Goal: Obtain resource: Download file/media

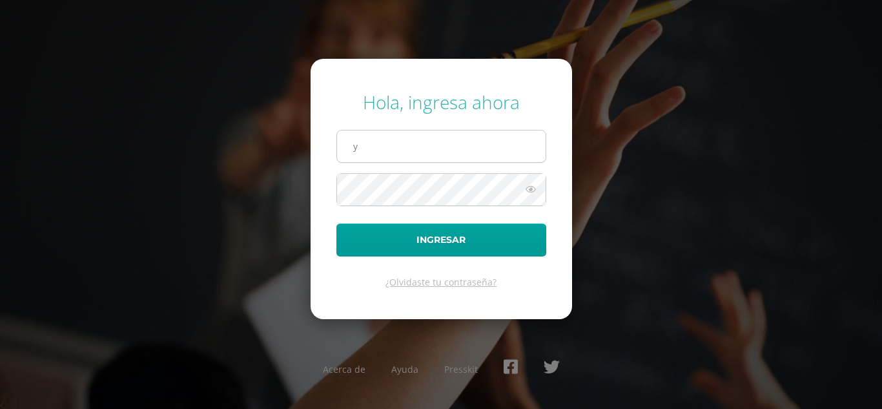
type input "yojana.c21@maiagt.org"
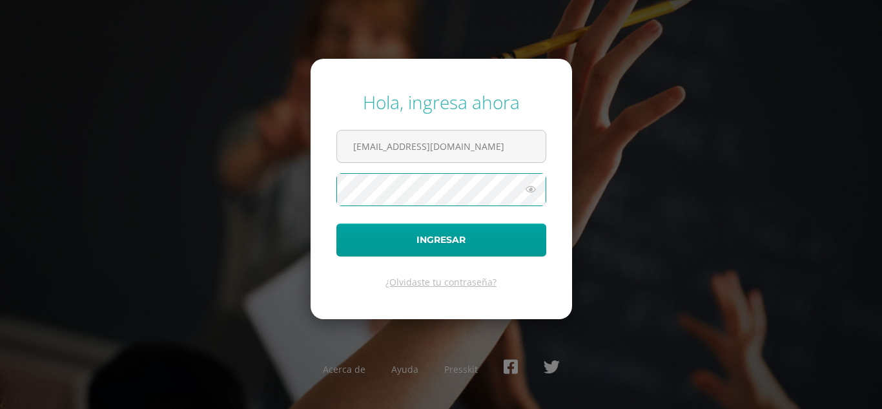
click at [336, 223] on button "Ingresar" at bounding box center [441, 239] width 210 height 33
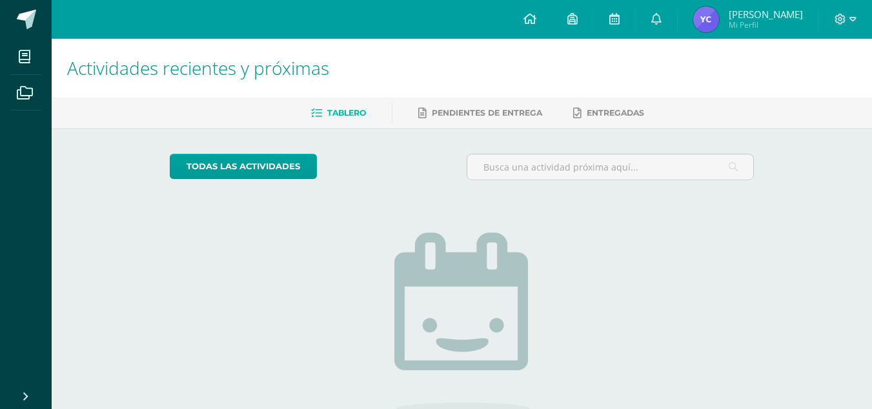
click at [719, 23] on img at bounding box center [706, 19] width 26 height 26
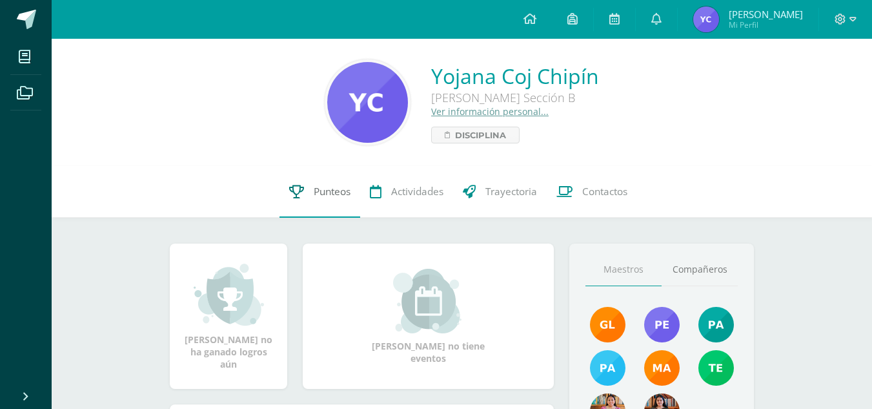
click at [304, 190] on link "Punteos" at bounding box center [320, 192] width 81 height 52
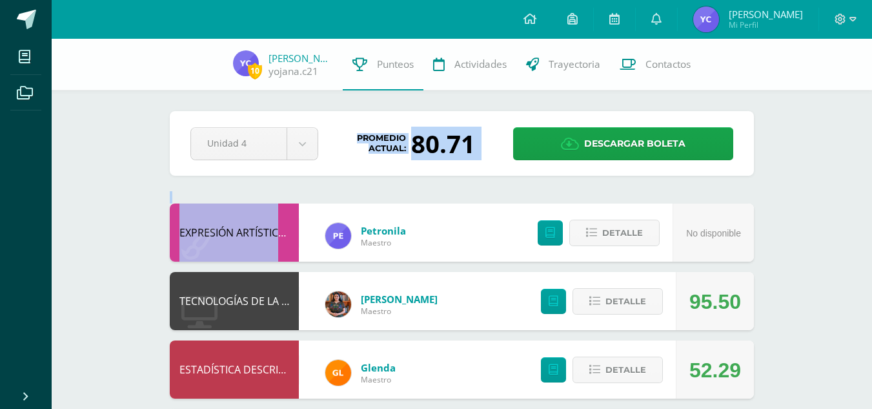
drag, startPoint x: 314, startPoint y: 190, endPoint x: 331, endPoint y: 234, distance: 46.6
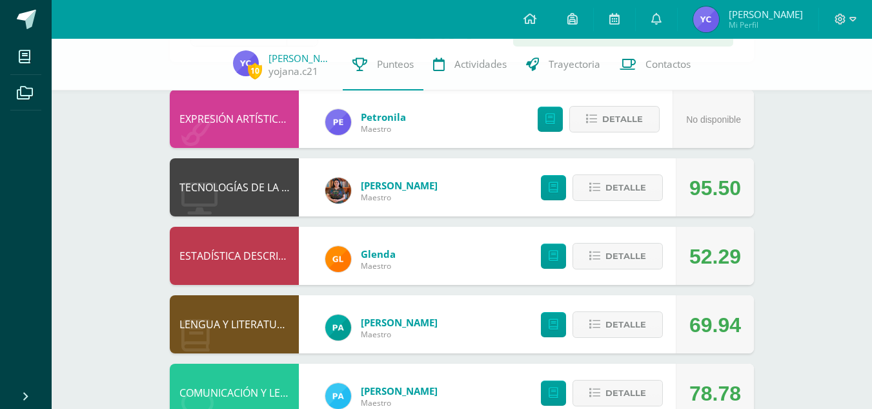
scroll to position [114, 0]
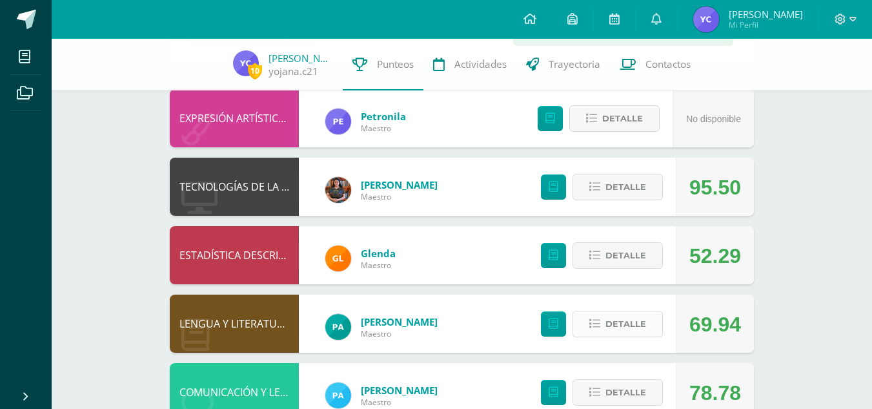
click at [616, 325] on span "Detalle" at bounding box center [626, 324] width 41 height 24
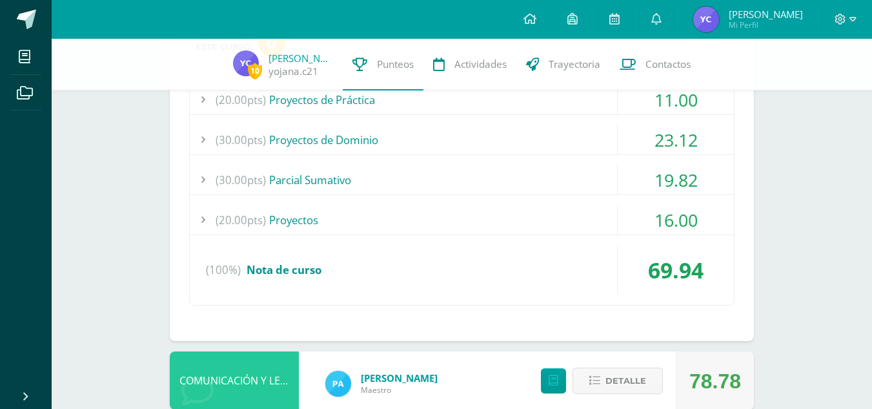
scroll to position [396, 0]
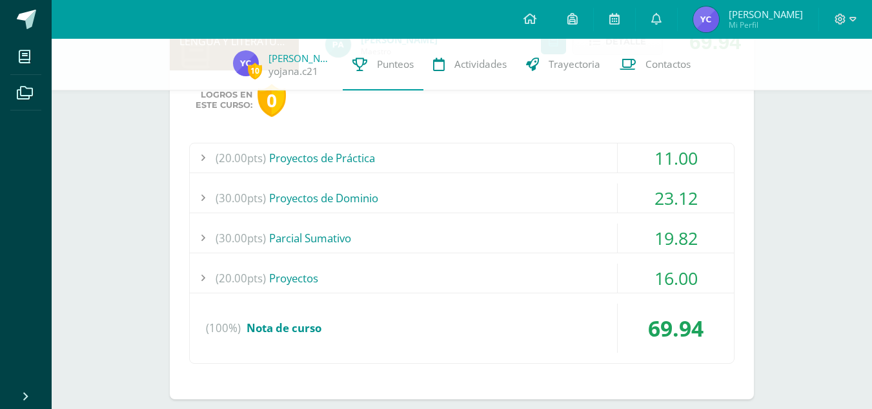
click at [267, 280] on div "(20.00pts) Proyectos" at bounding box center [462, 277] width 544 height 29
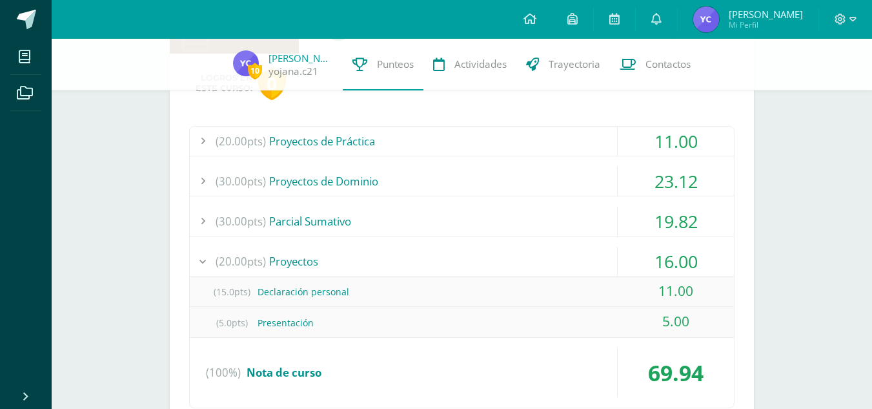
scroll to position [414, 0]
click at [286, 134] on div "(20.00pts) Proyectos de Práctica" at bounding box center [462, 140] width 544 height 29
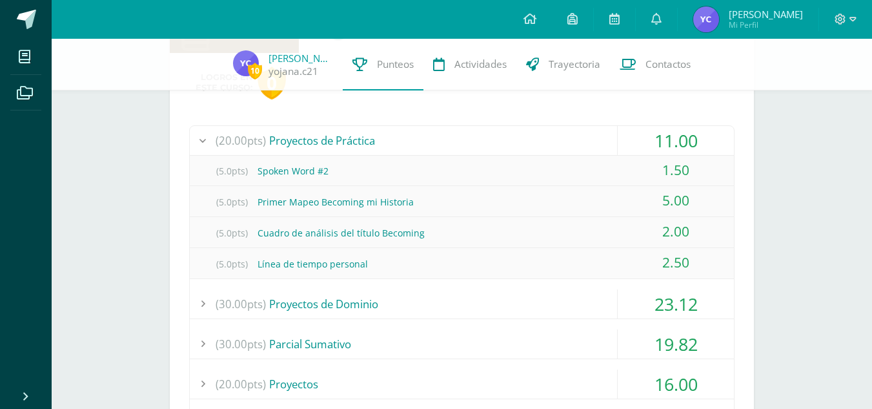
scroll to position [524, 0]
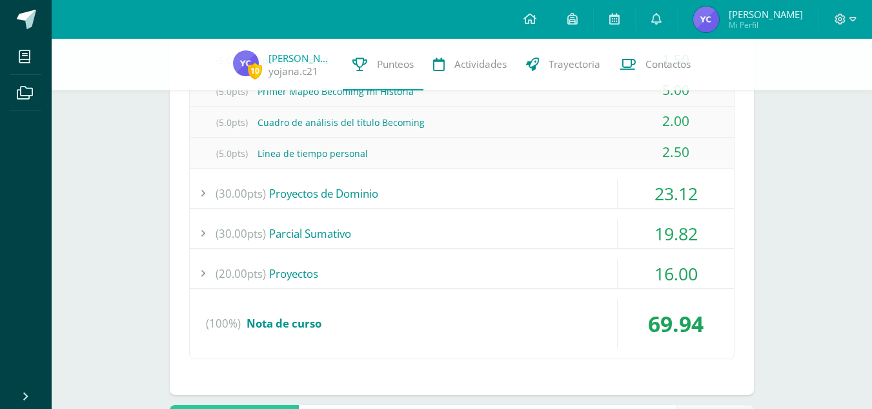
click at [291, 272] on div "(20.00pts) Proyectos" at bounding box center [462, 273] width 544 height 29
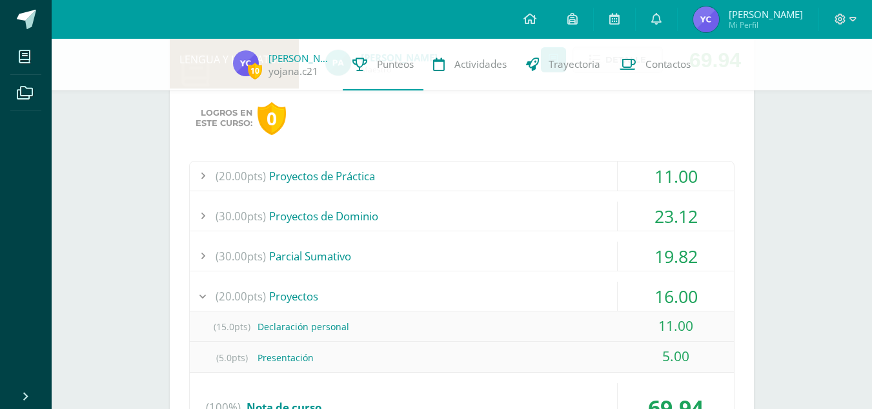
scroll to position [0, 0]
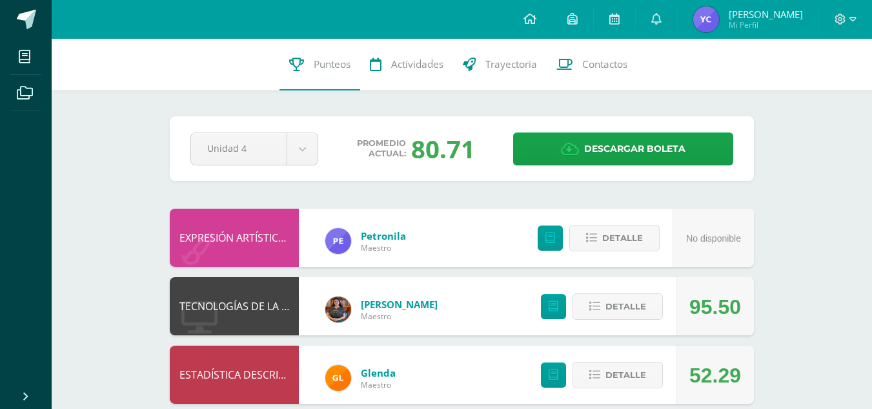
click at [864, 16] on div at bounding box center [845, 19] width 53 height 39
click at [852, 15] on icon at bounding box center [853, 20] width 7 height 12
click at [772, 90] on icon at bounding box center [771, 87] width 9 height 9
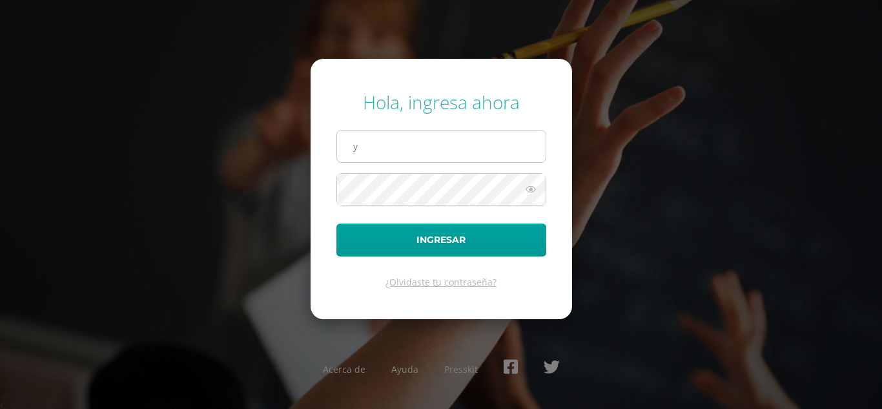
type input "yojana.c21@maiagt.org"
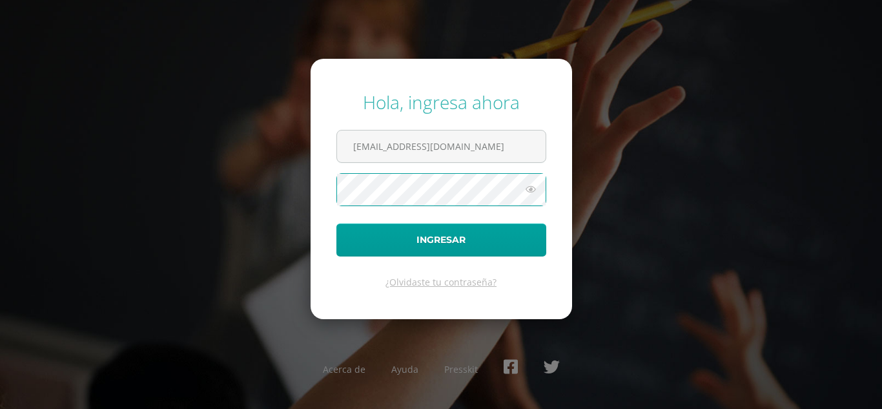
click at [336, 223] on button "Ingresar" at bounding box center [441, 239] width 210 height 33
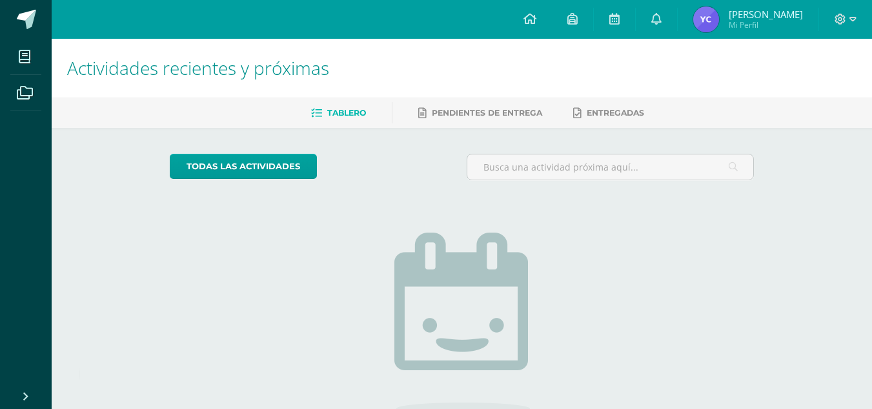
click at [719, 19] on img at bounding box center [706, 19] width 26 height 26
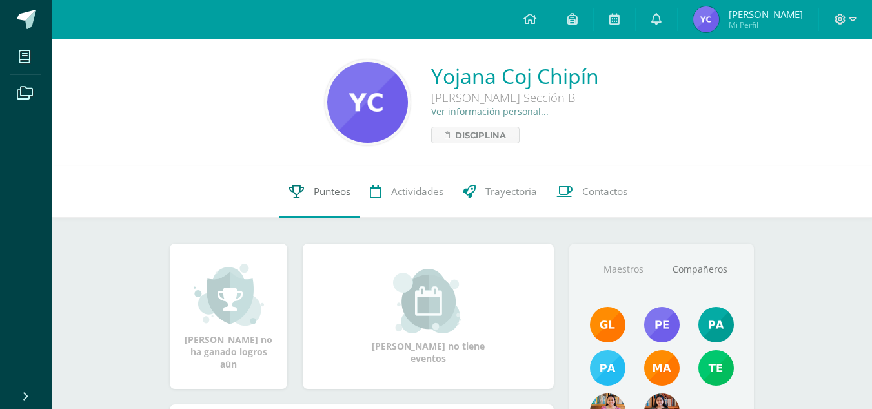
click at [329, 191] on span "Punteos" at bounding box center [332, 192] width 37 height 14
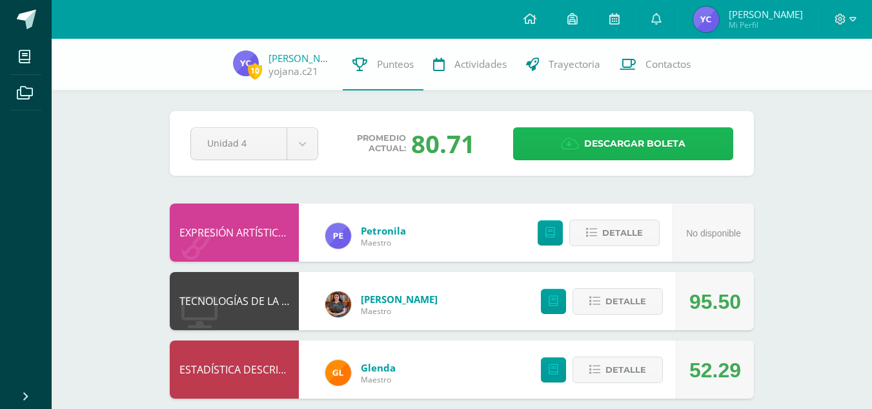
click at [598, 143] on span "Descargar boleta" at bounding box center [634, 144] width 101 height 32
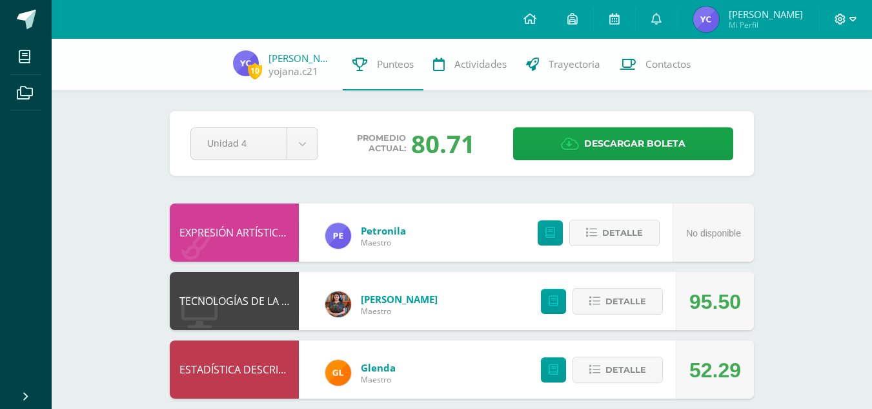
drag, startPoint x: 870, startPoint y: 25, endPoint x: 849, endPoint y: 14, distance: 23.7
click at [849, 14] on div at bounding box center [845, 19] width 53 height 39
click at [850, 14] on icon at bounding box center [853, 20] width 7 height 12
click at [775, 87] on icon at bounding box center [771, 87] width 9 height 9
